Goal: Find contact information: Find contact information

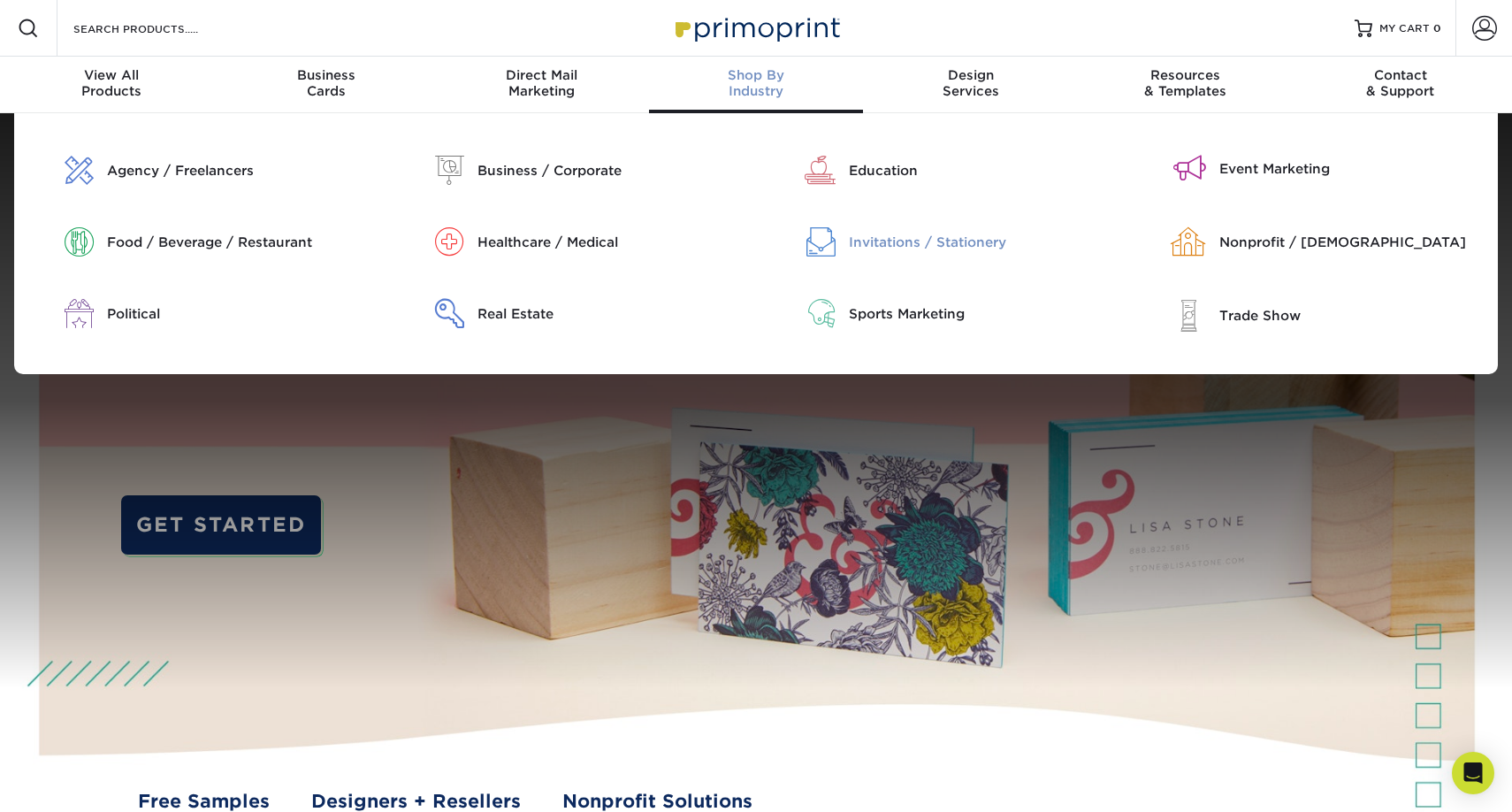
click at [889, 238] on div "Invitations / Stationery" at bounding box center [981, 242] width 265 height 20
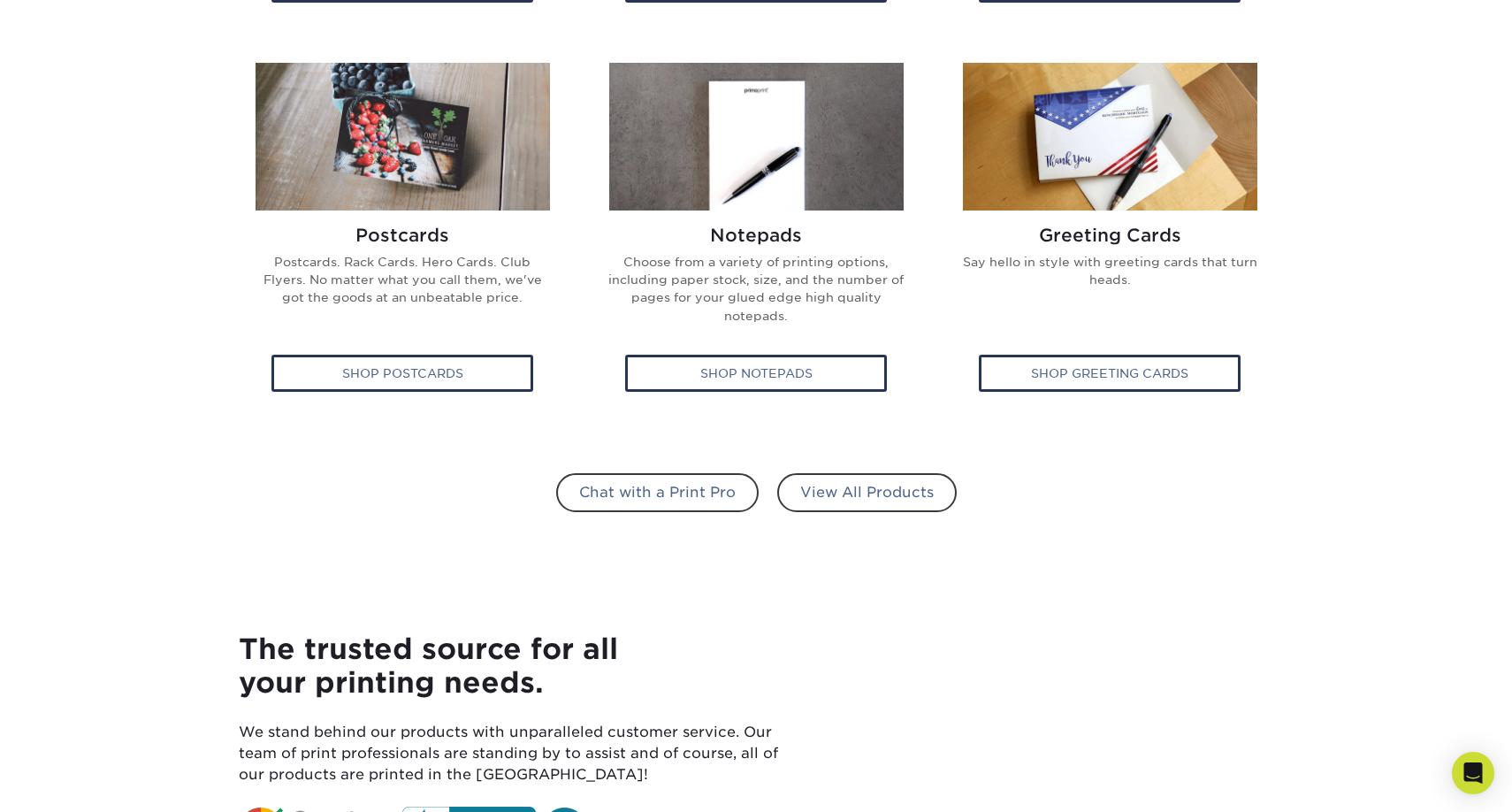
scroll to position [1088, 0]
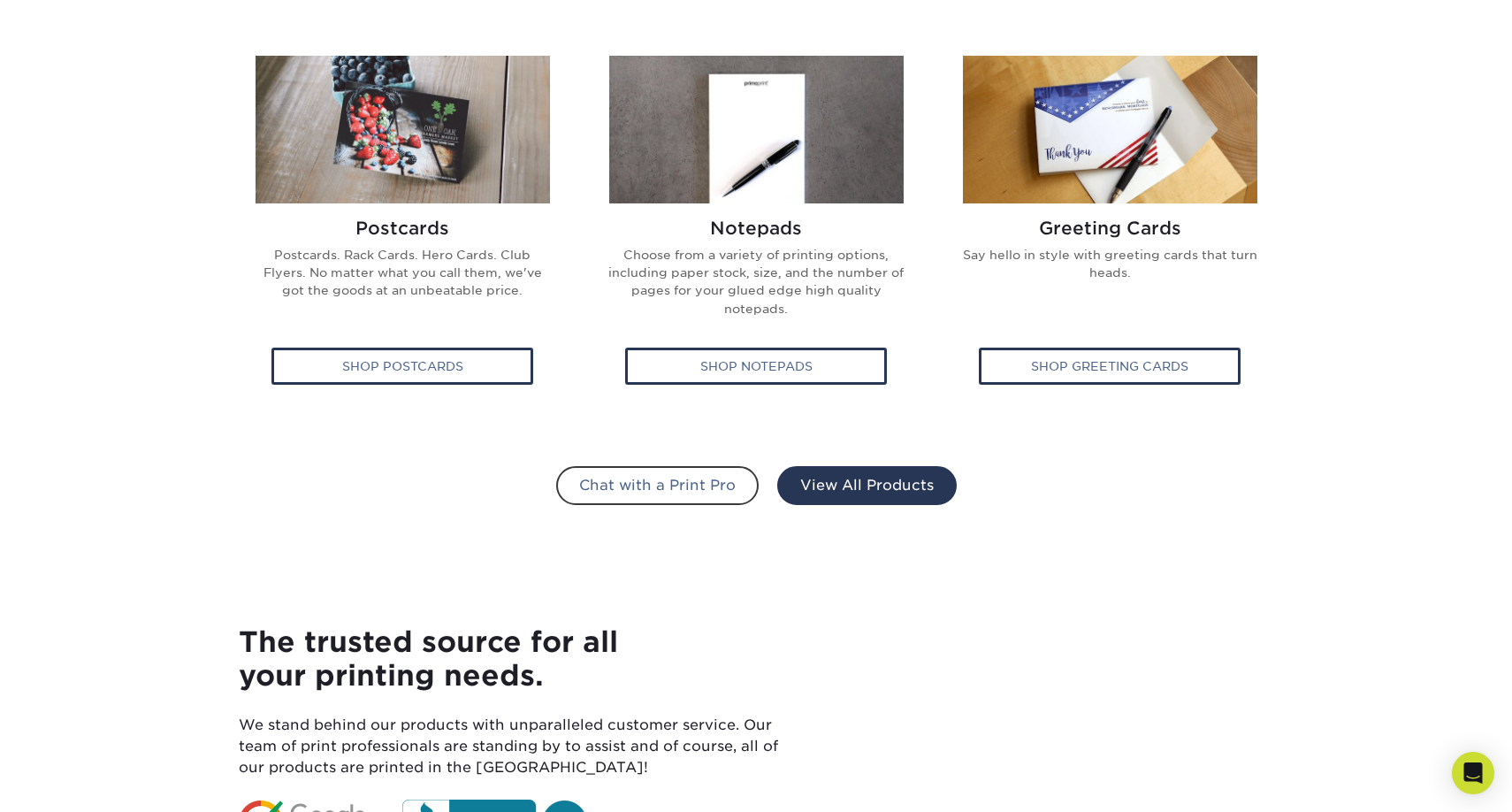
click at [859, 475] on link "View All Products" at bounding box center [867, 485] width 180 height 39
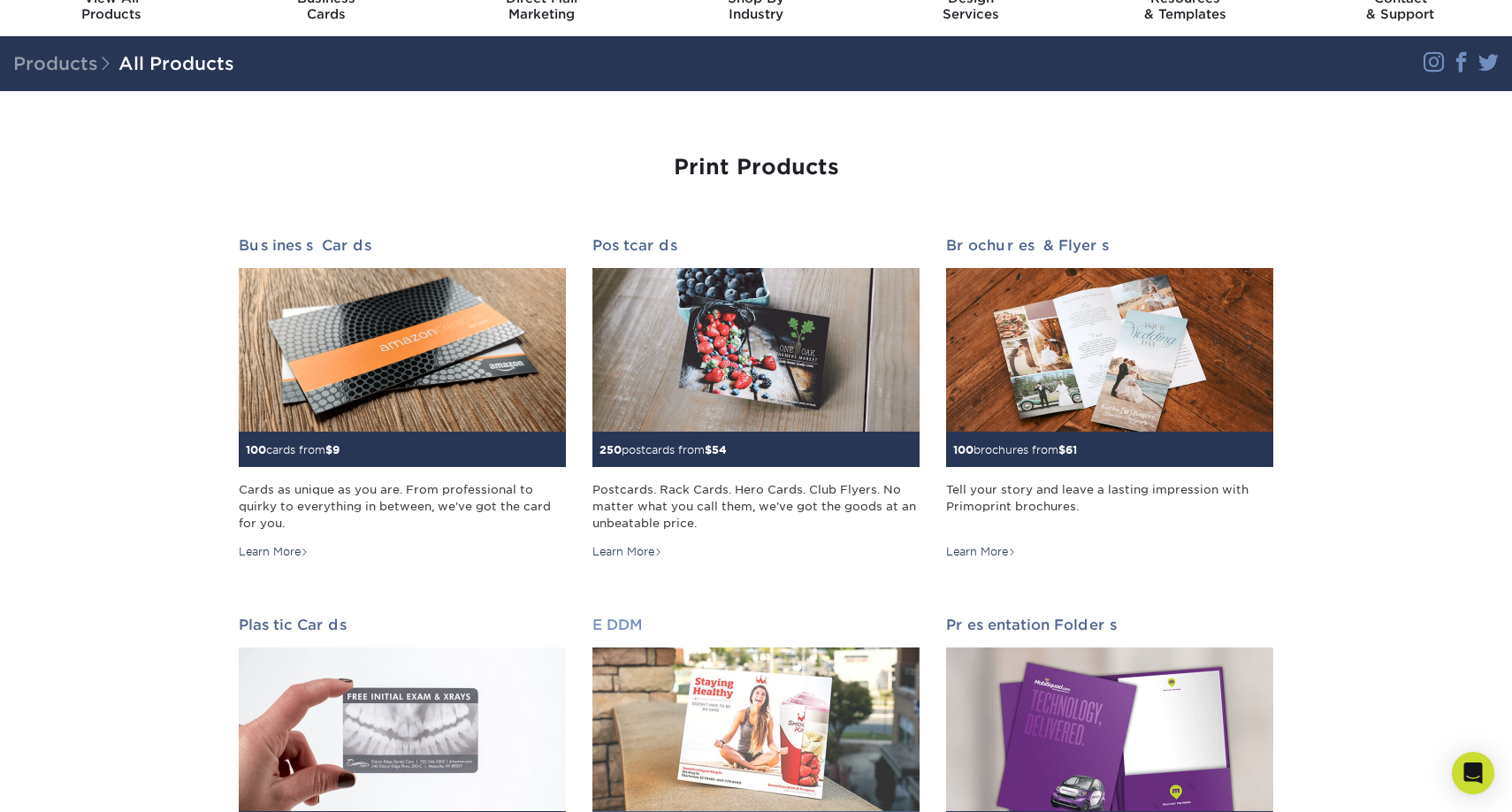
scroll to position [70, 0]
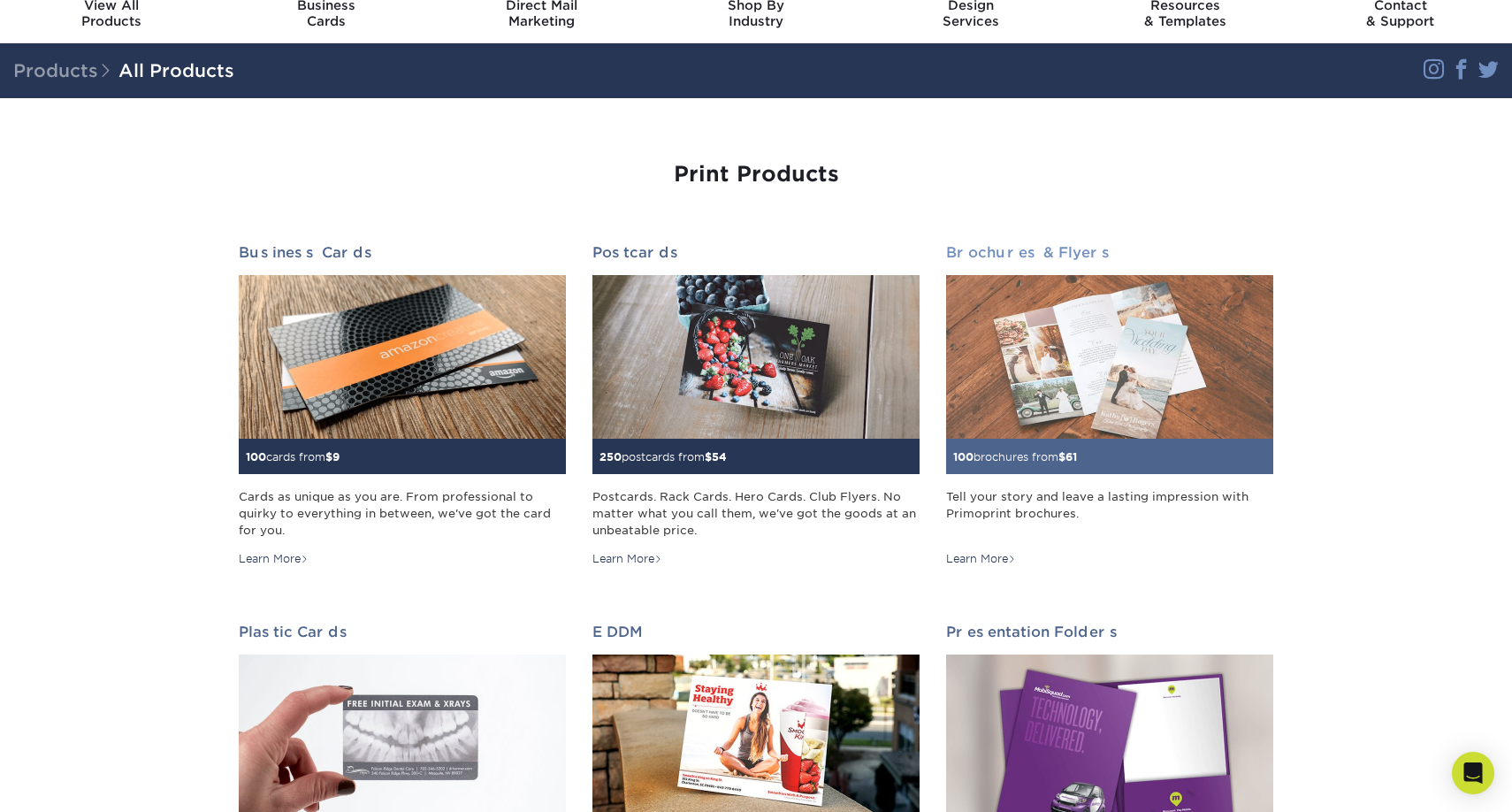
click at [1142, 366] on img at bounding box center [1110, 356] width 327 height 164
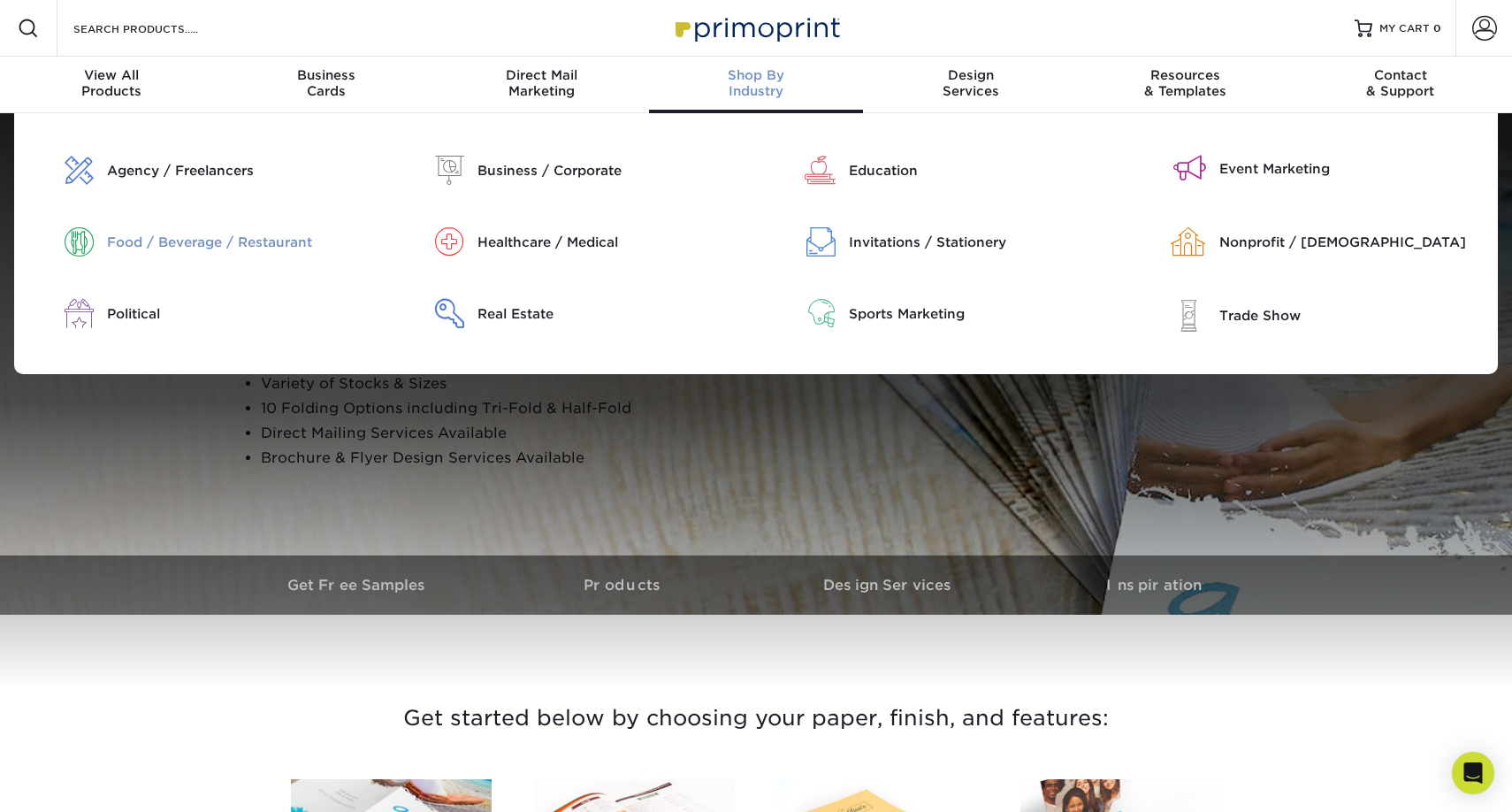
click at [277, 237] on div "Food / Beverage / Restaurant" at bounding box center [239, 242] width 265 height 20
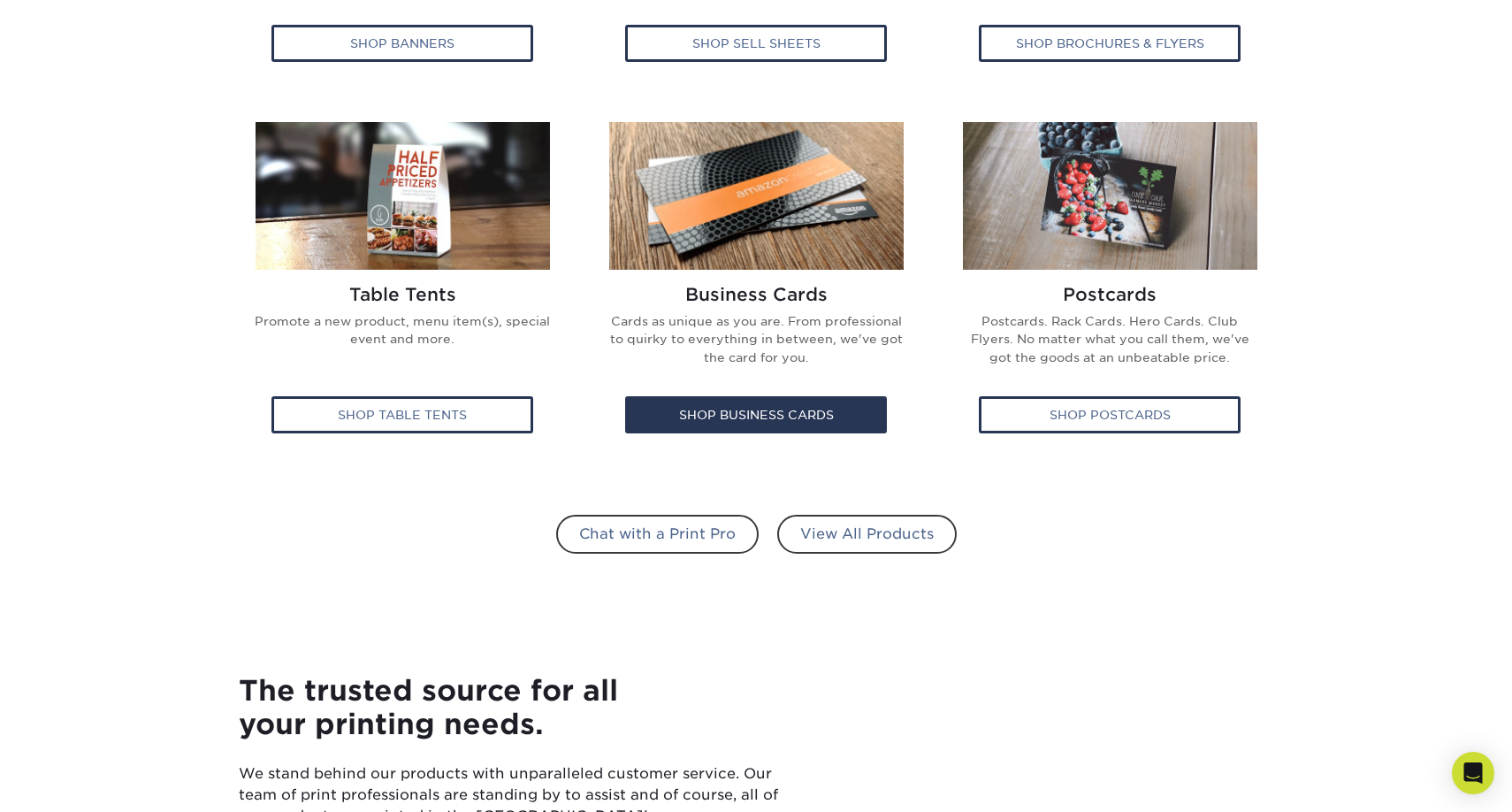
scroll to position [988, 0]
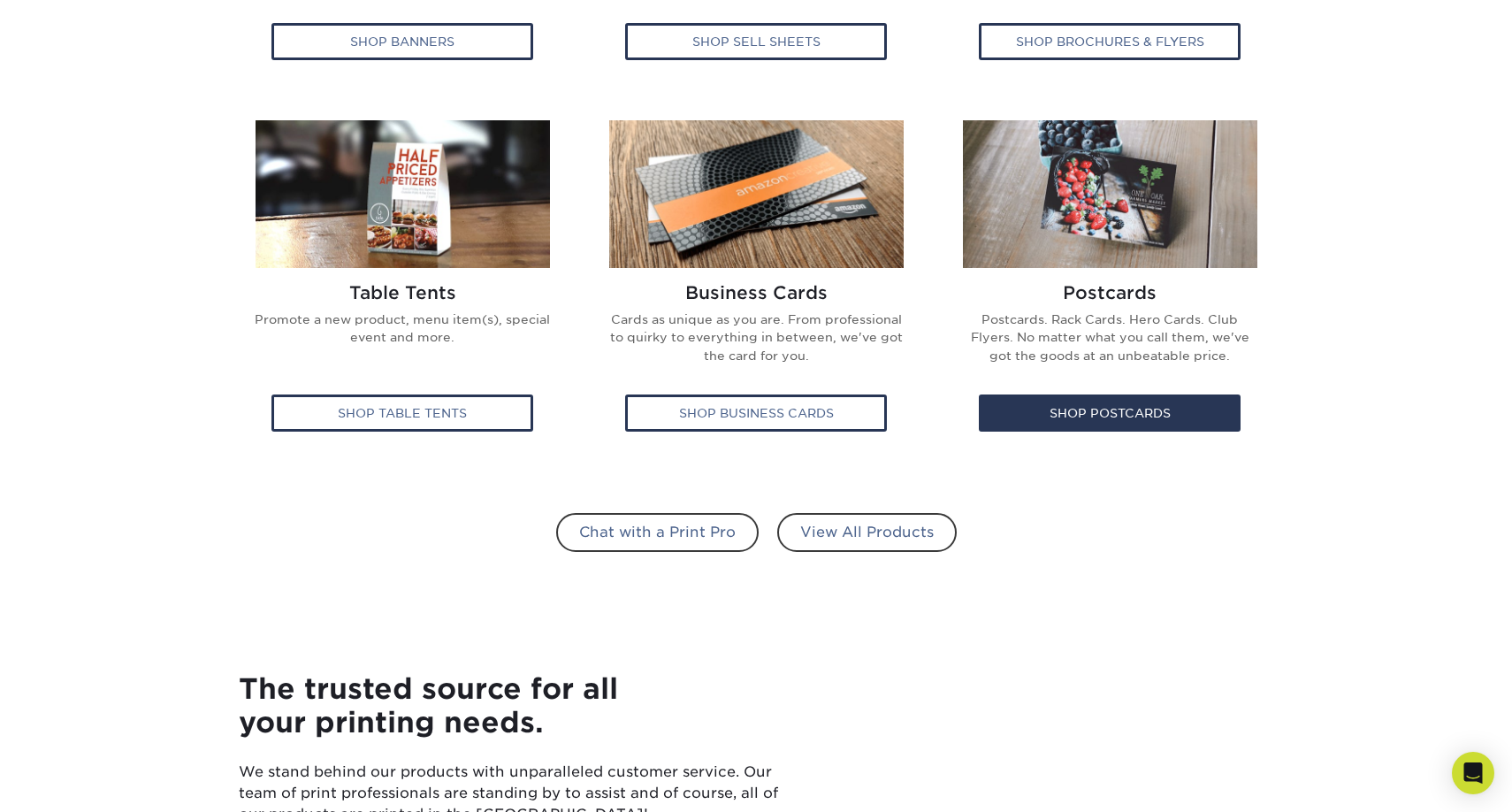
click at [1115, 214] on img at bounding box center [1110, 194] width 295 height 147
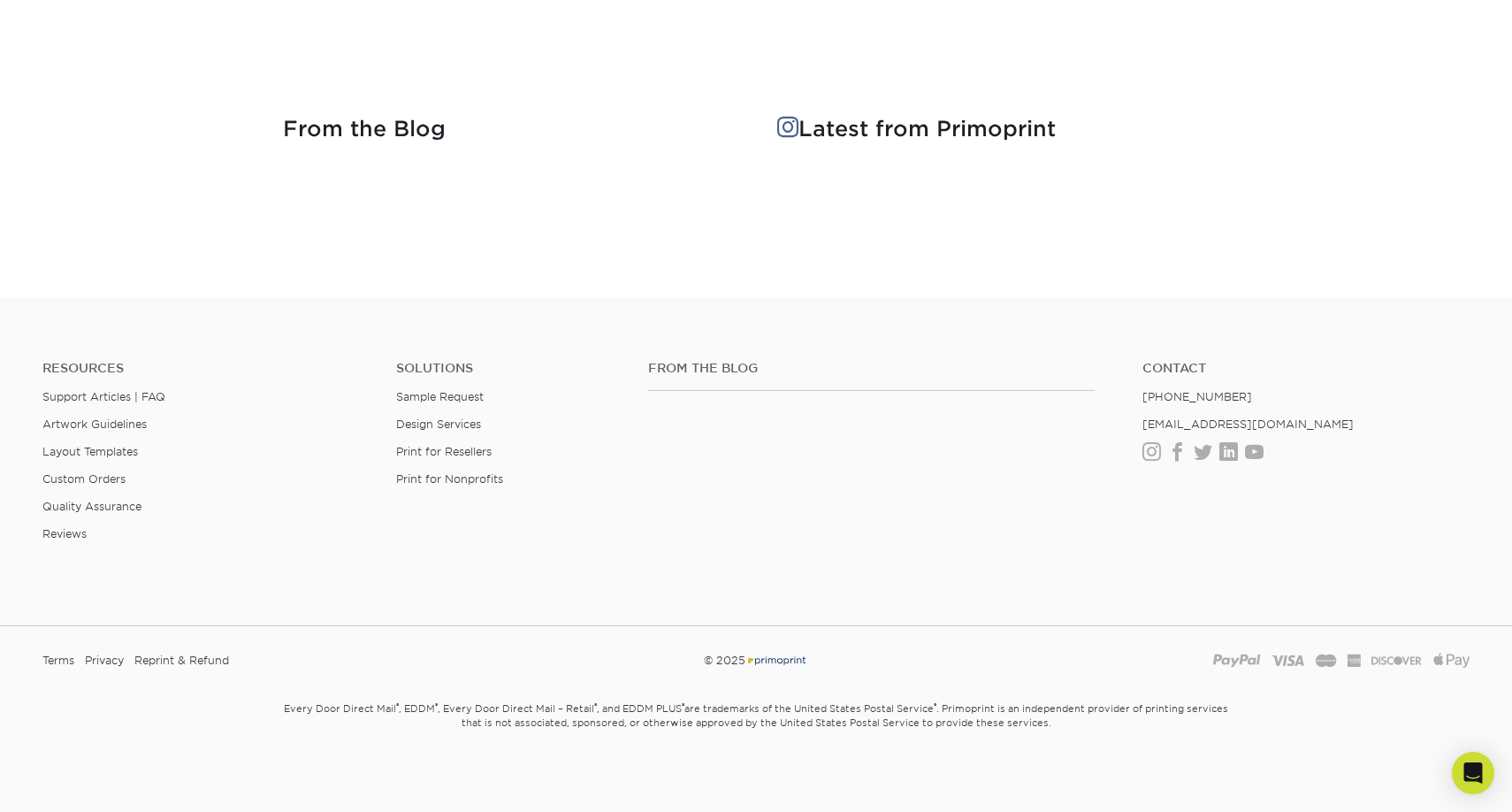
scroll to position [3293, 0]
drag, startPoint x: 1269, startPoint y: 425, endPoint x: 1135, endPoint y: 420, distance: 134.1
click at [1135, 420] on ul "Contact [PHONE_NUMBER] [EMAIL_ADDRESS][DOMAIN_NAME] Instagram Facebook Twitter …" at bounding box center [1305, 411] width 353 height 99
copy link "[EMAIL_ADDRESS][DOMAIN_NAME]"
